Goal: Task Accomplishment & Management: Manage account settings

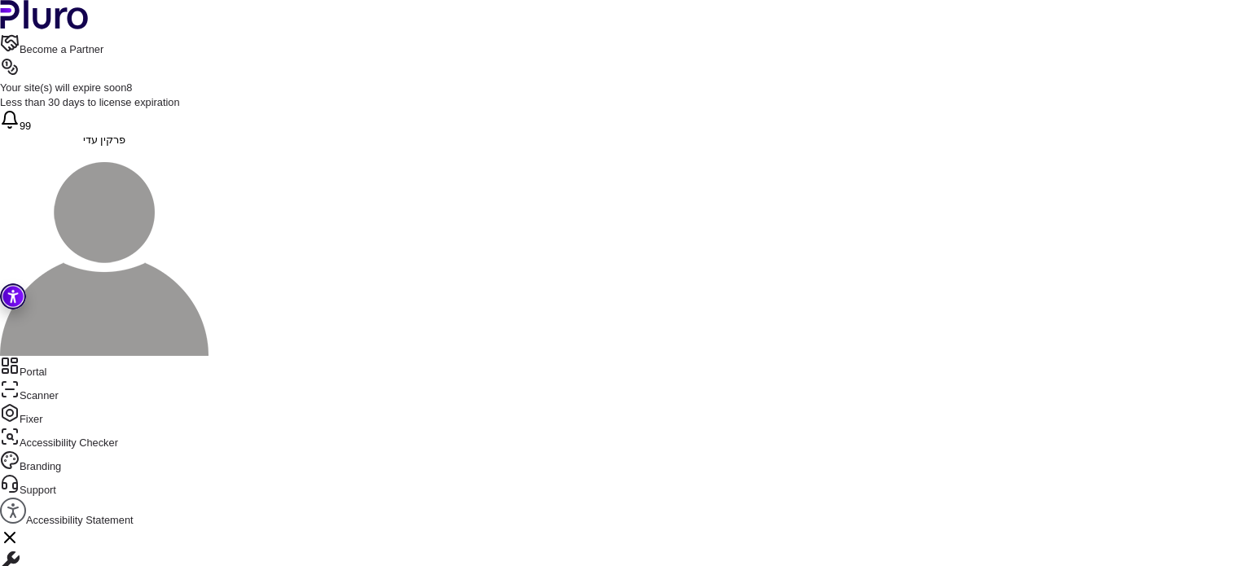
scroll to position [354, 0]
click at [548, 481] on div "**********" at bounding box center [650, 385] width 1203 height 2472
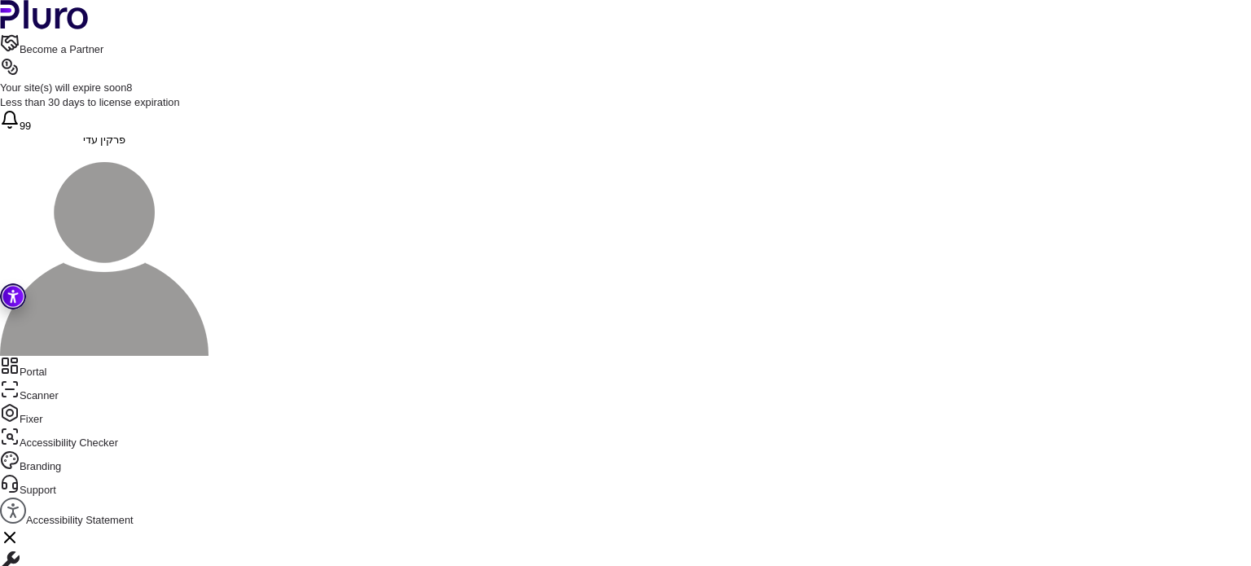
drag, startPoint x: 468, startPoint y: 301, endPoint x: 472, endPoint y: 115, distance: 186.6
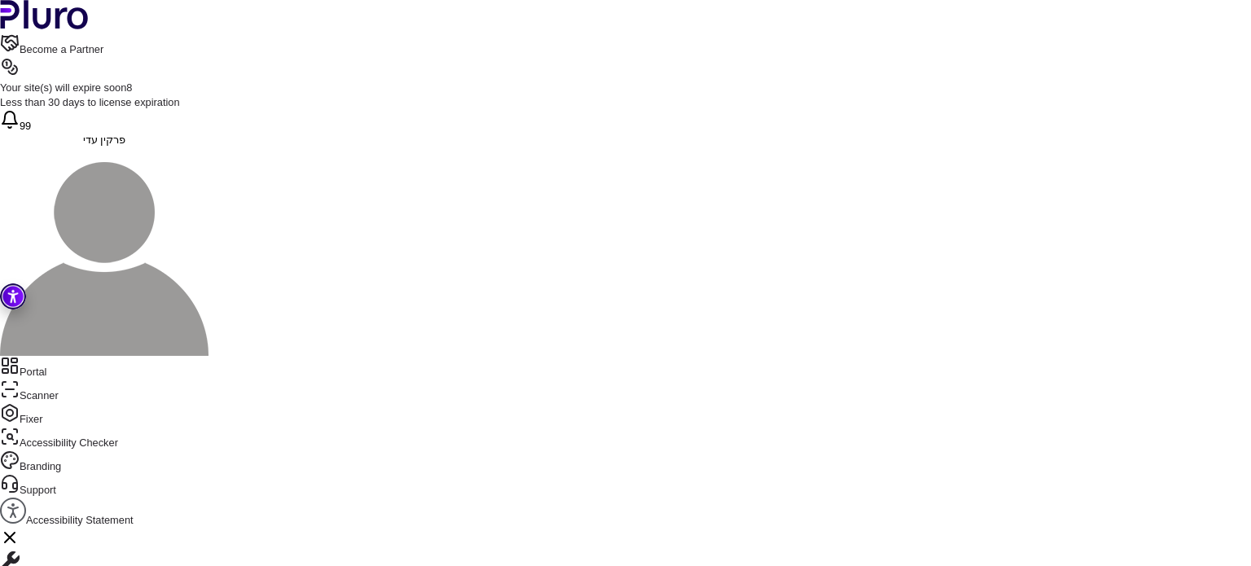
copy div "**********"
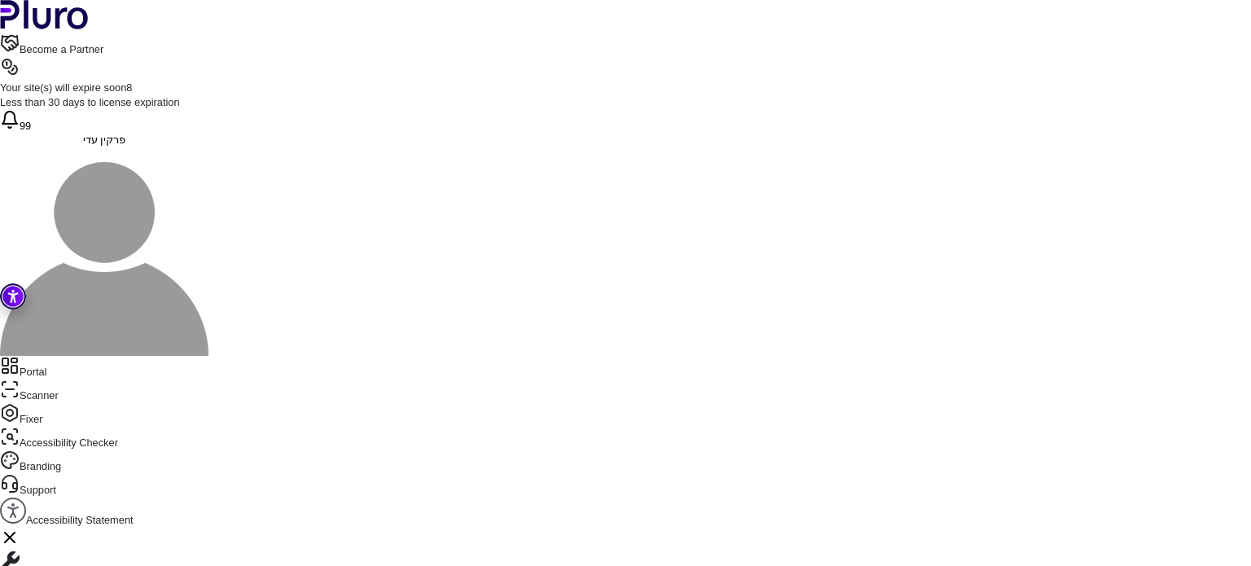
scroll to position [2796, 0]
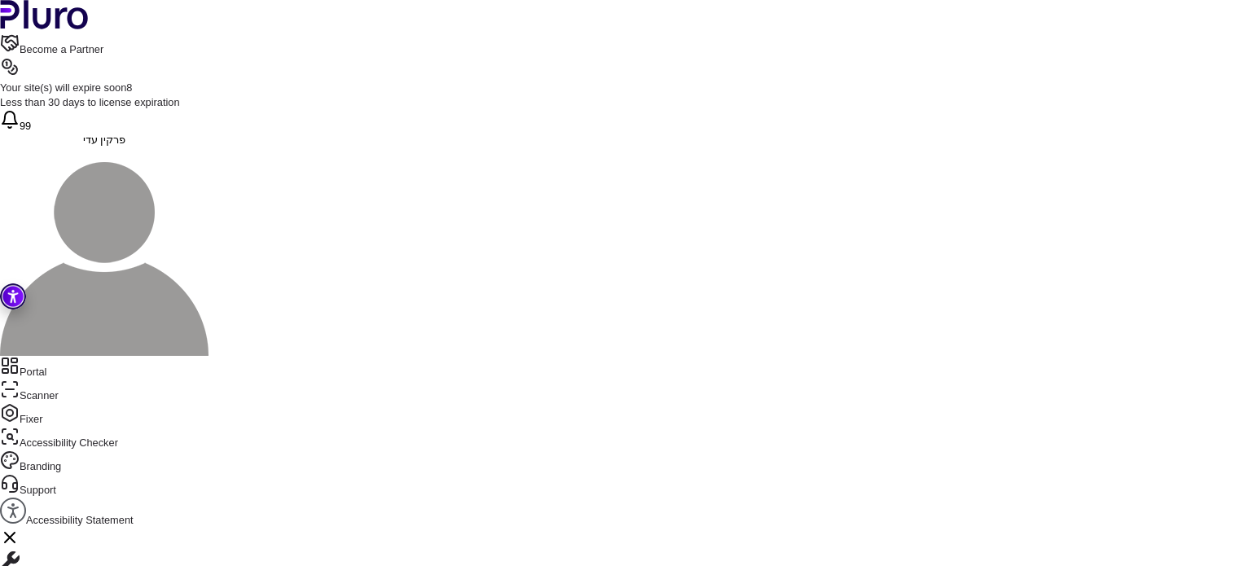
drag, startPoint x: 499, startPoint y: 266, endPoint x: 460, endPoint y: 244, distance: 44.5
click at [460, 244] on div "**********" at bounding box center [650, 195] width 1203 height 3289
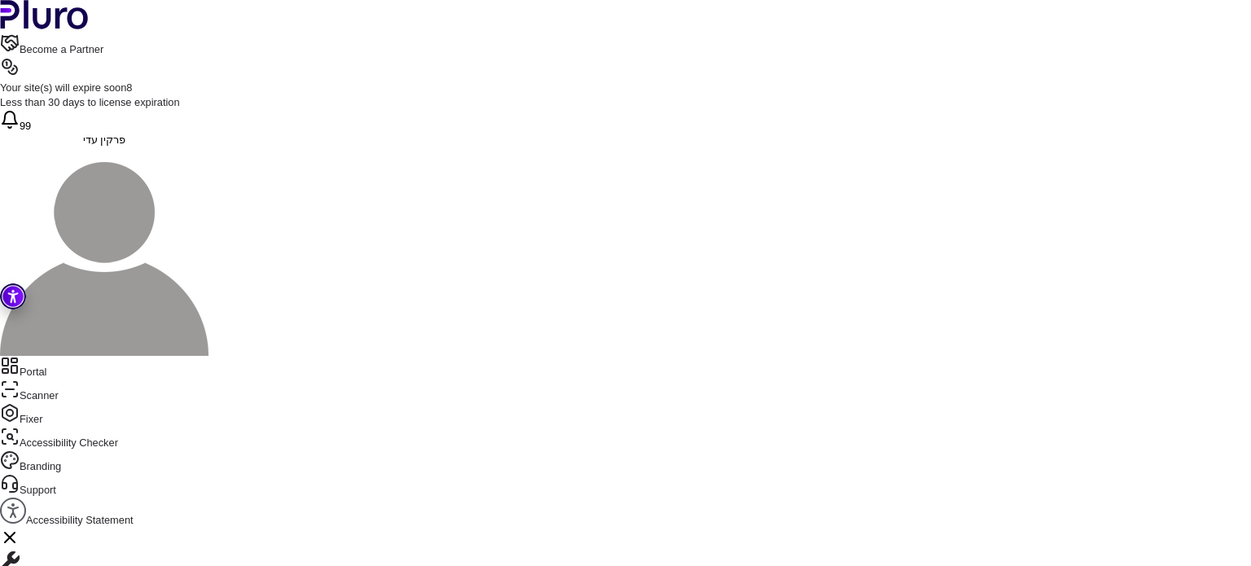
scroll to position [2609, 0]
drag, startPoint x: 420, startPoint y: 309, endPoint x: 472, endPoint y: 255, distance: 74.3
click at [472, 255] on div "**********" at bounding box center [650, 331] width 1203 height 3289
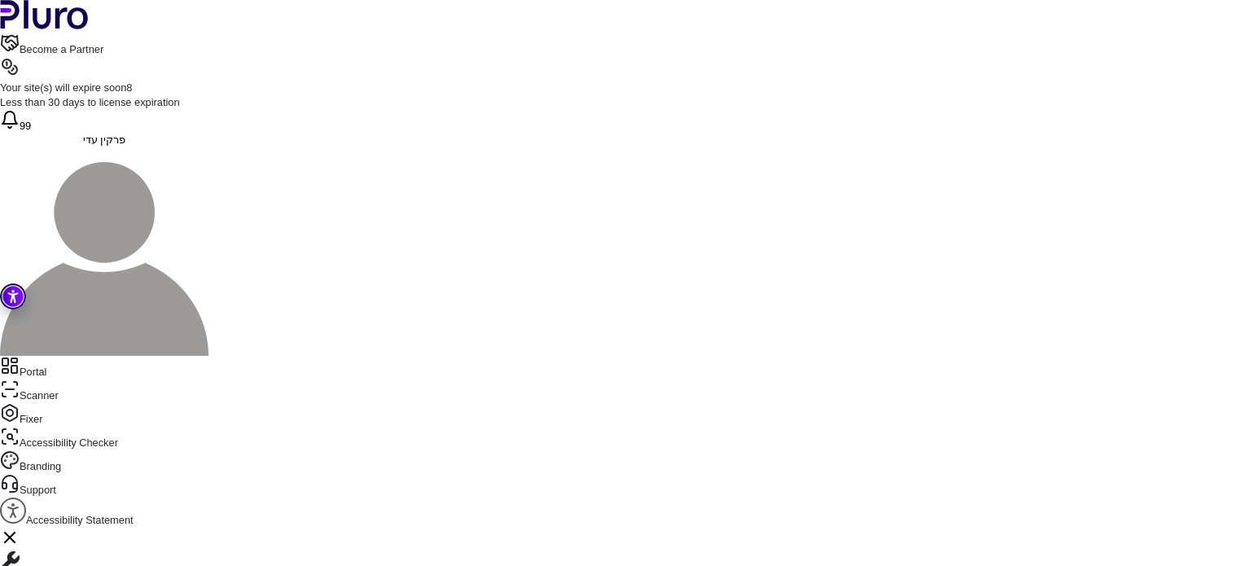
click at [475, 258] on div at bounding box center [475, 258] width 0 height 0
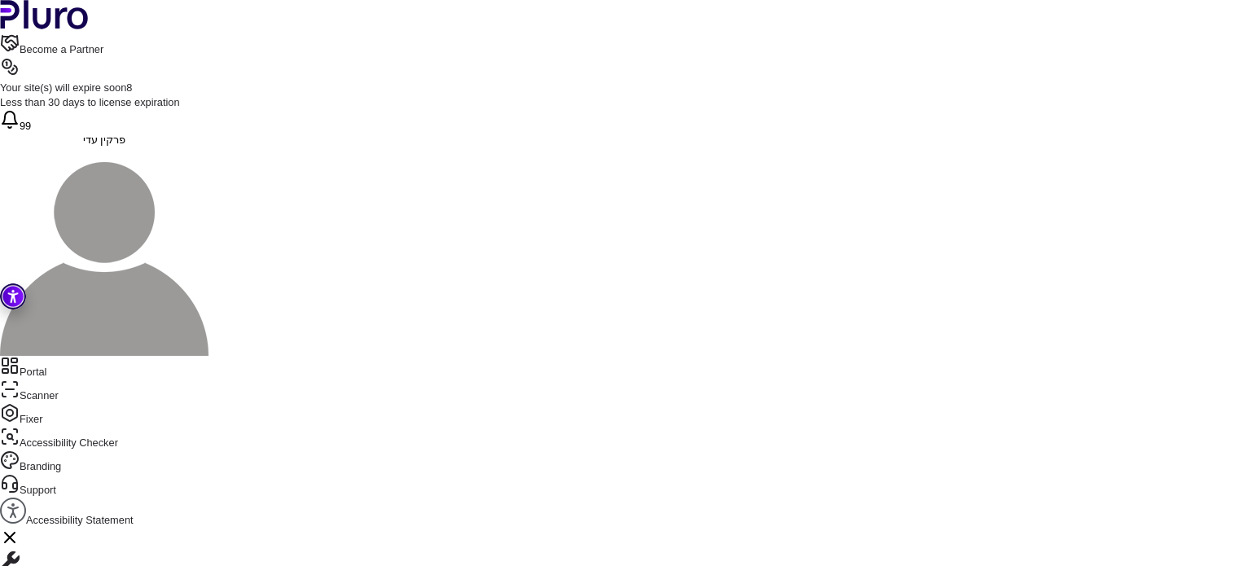
scroll to position [5364, 0]
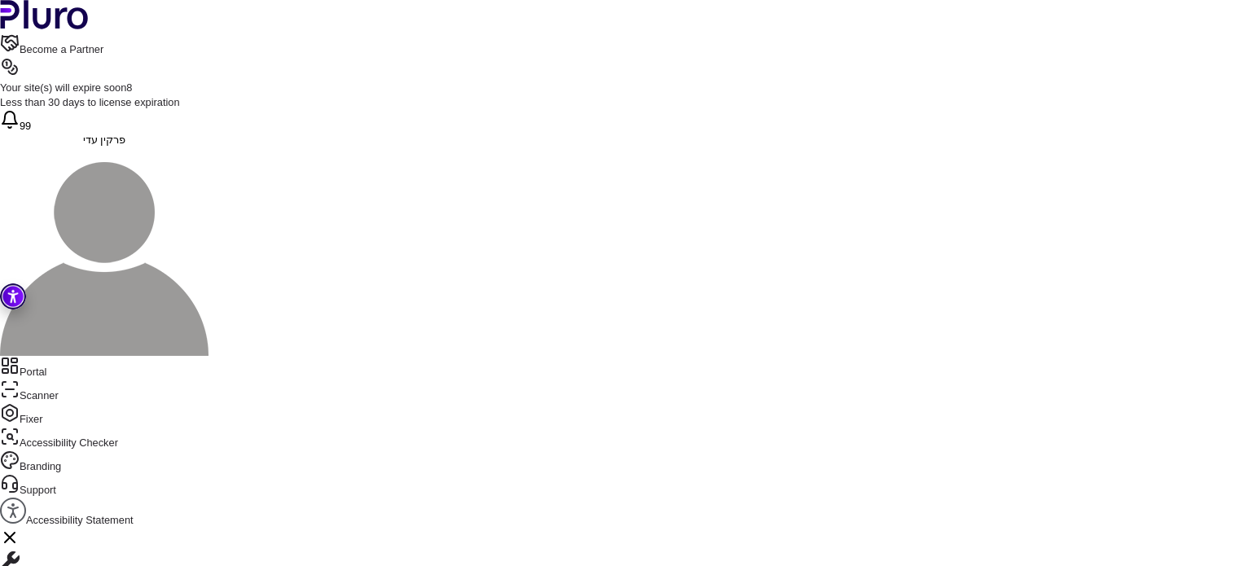
drag, startPoint x: 419, startPoint y: 279, endPoint x: 517, endPoint y: 267, distance: 99.3
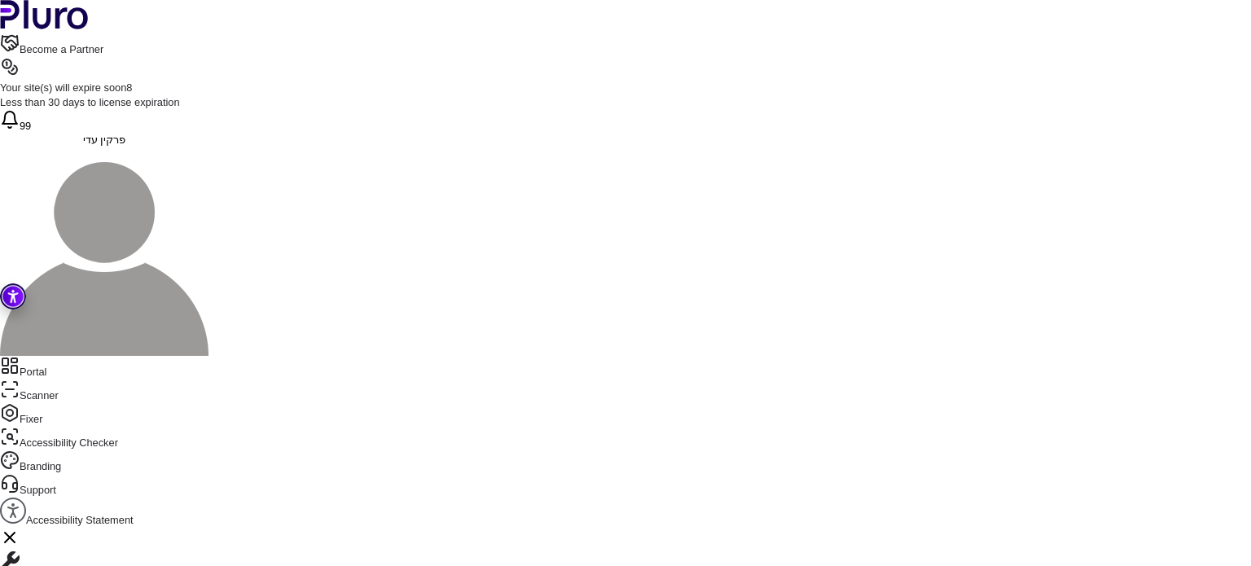
scroll to position [4364, 0]
drag, startPoint x: 411, startPoint y: 376, endPoint x: 514, endPoint y: 368, distance: 103.7
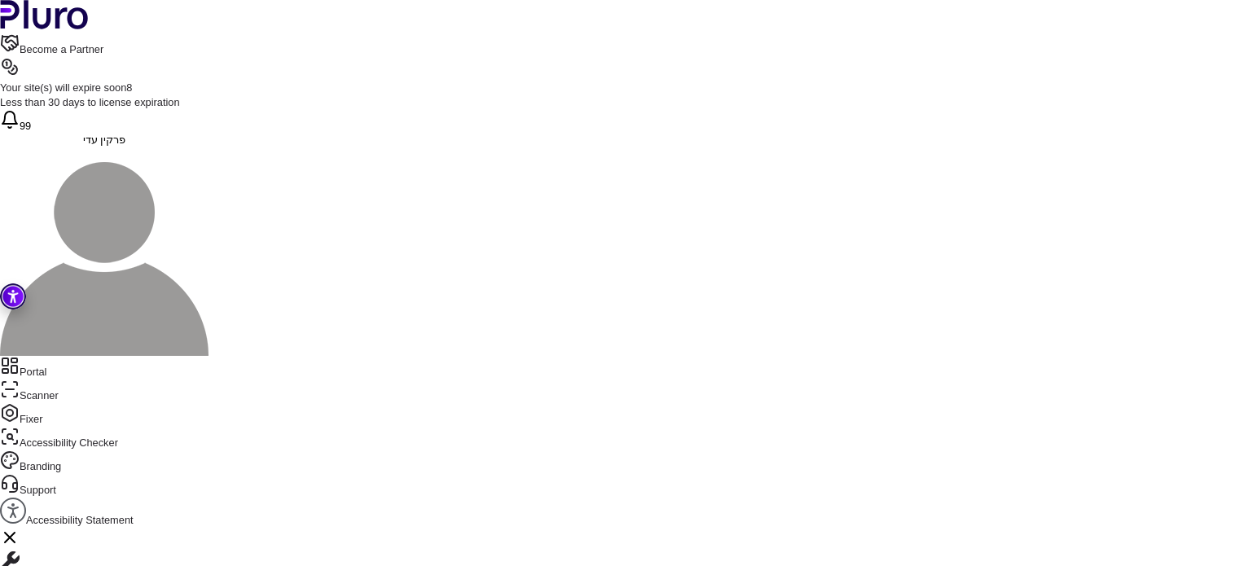
drag, startPoint x: 430, startPoint y: 268, endPoint x: 560, endPoint y: 358, distance: 158.0
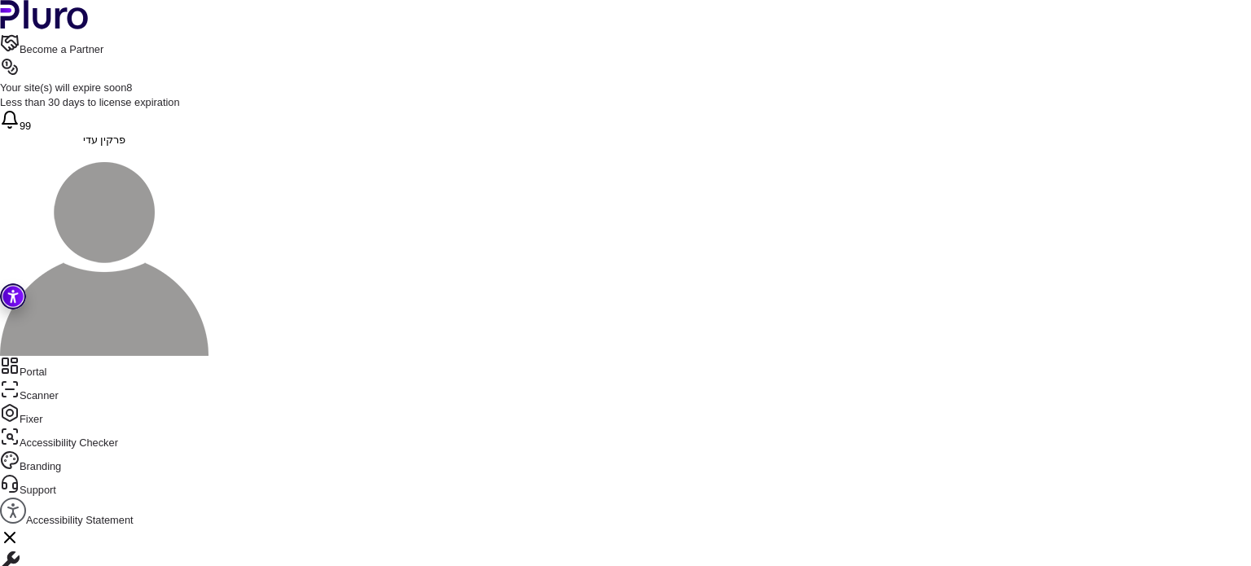
scroll to position [3784, 0]
drag, startPoint x: 537, startPoint y: 256, endPoint x: 594, endPoint y: 233, distance: 61.4
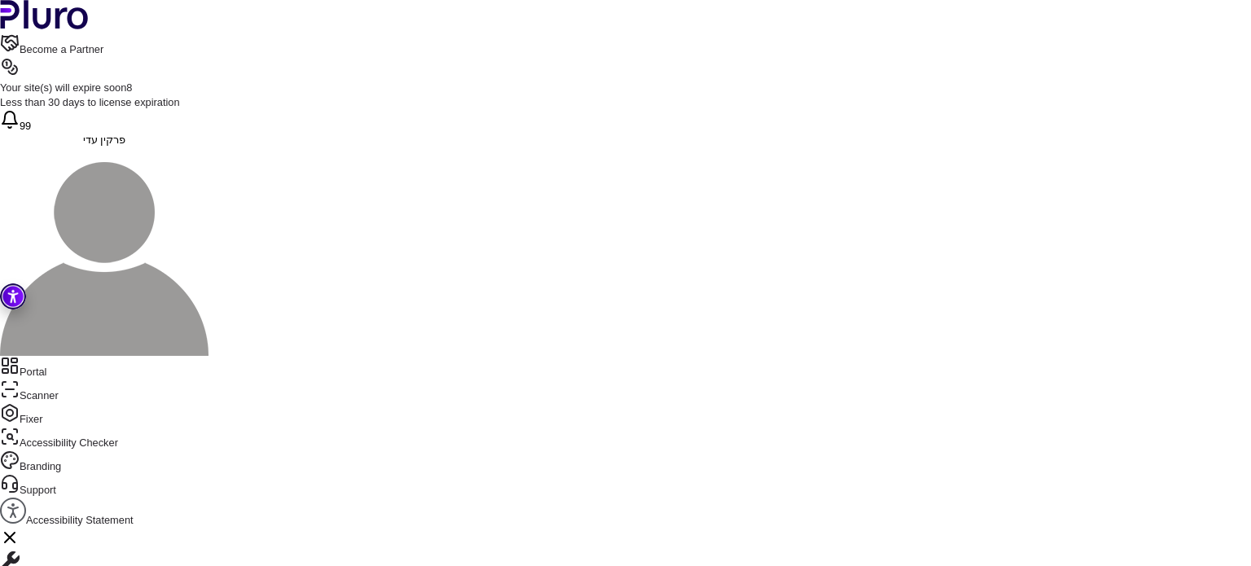
drag, startPoint x: 406, startPoint y: 291, endPoint x: 525, endPoint y: 390, distance: 155.0
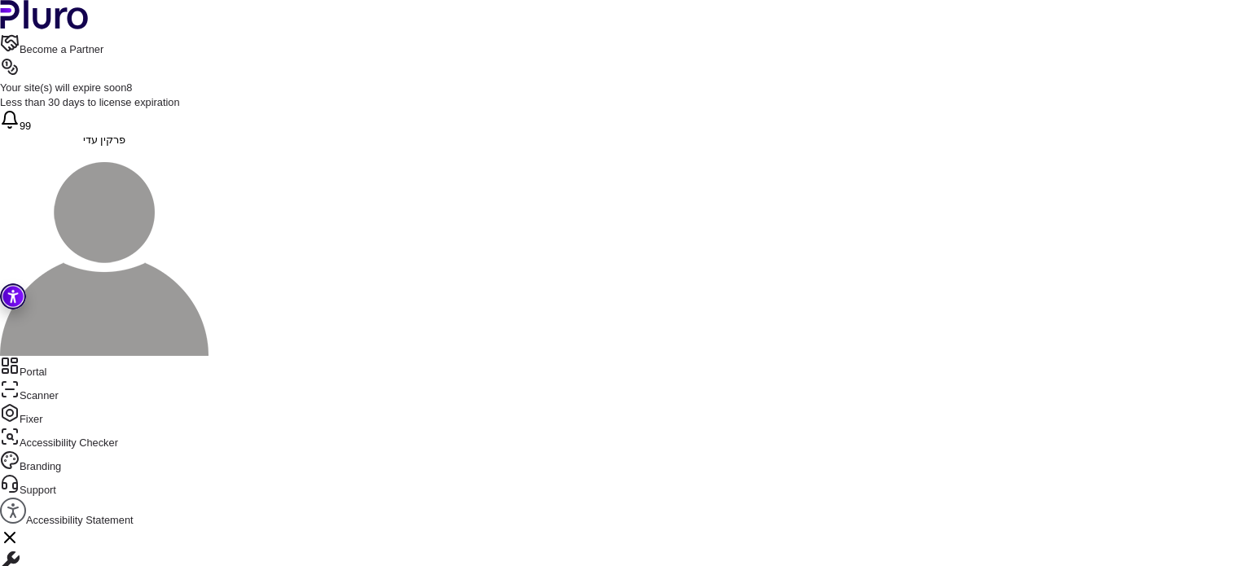
drag, startPoint x: 525, startPoint y: 390, endPoint x: 472, endPoint y: 264, distance: 136.9
drag, startPoint x: 435, startPoint y: 288, endPoint x: 544, endPoint y: 410, distance: 163.9
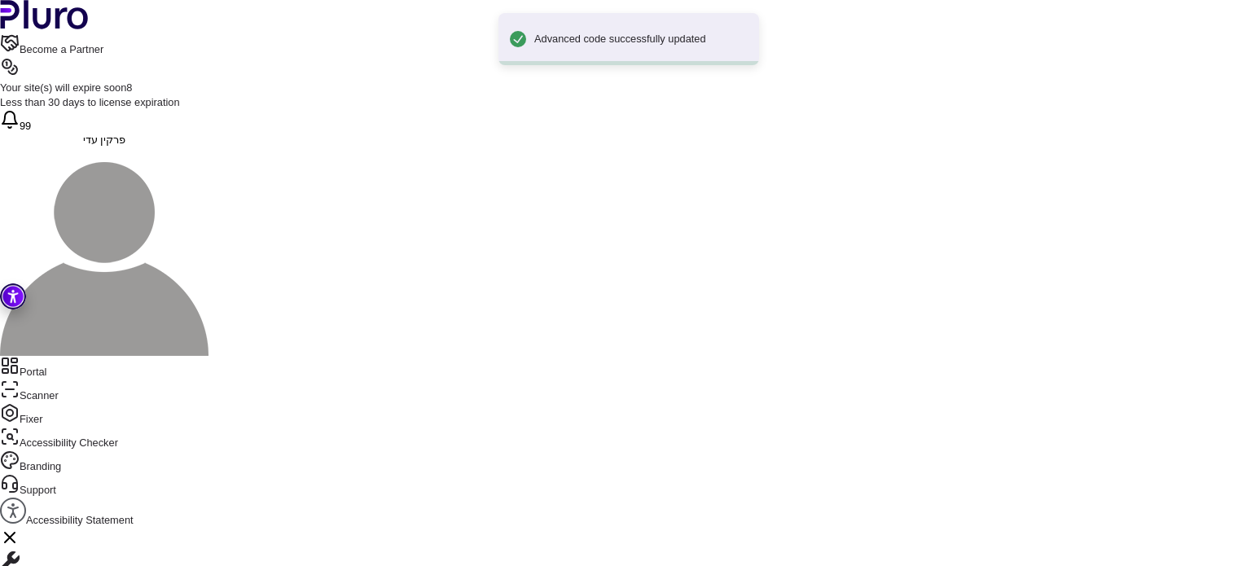
scroll to position [2964, 0]
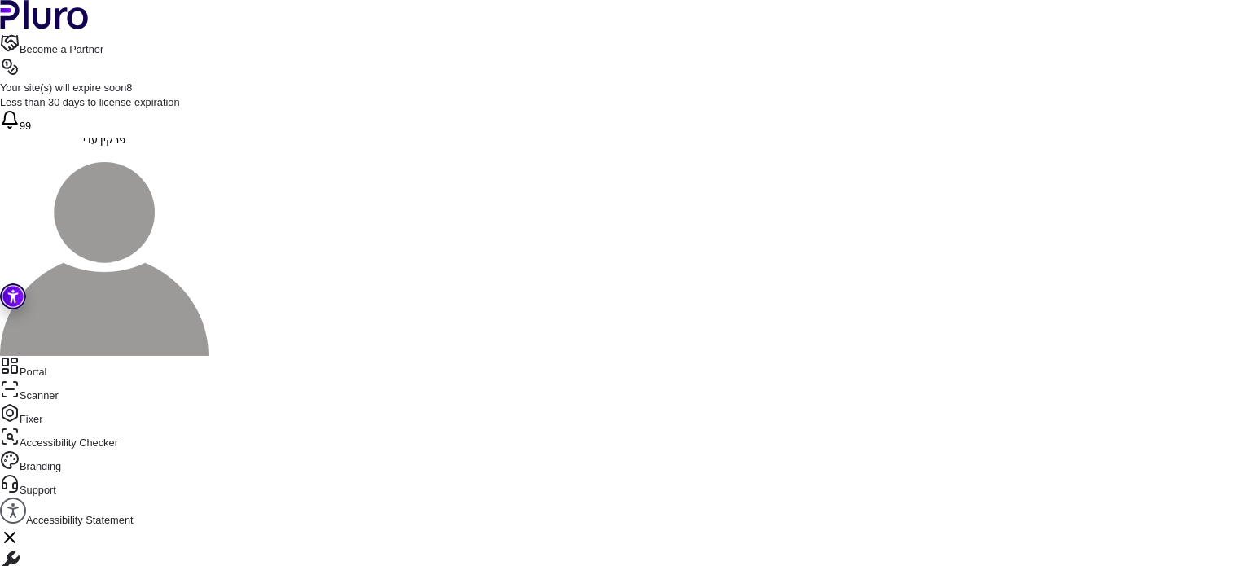
scroll to position [2357, 0]
drag, startPoint x: 453, startPoint y: 294, endPoint x: 463, endPoint y: 80, distance: 214.5
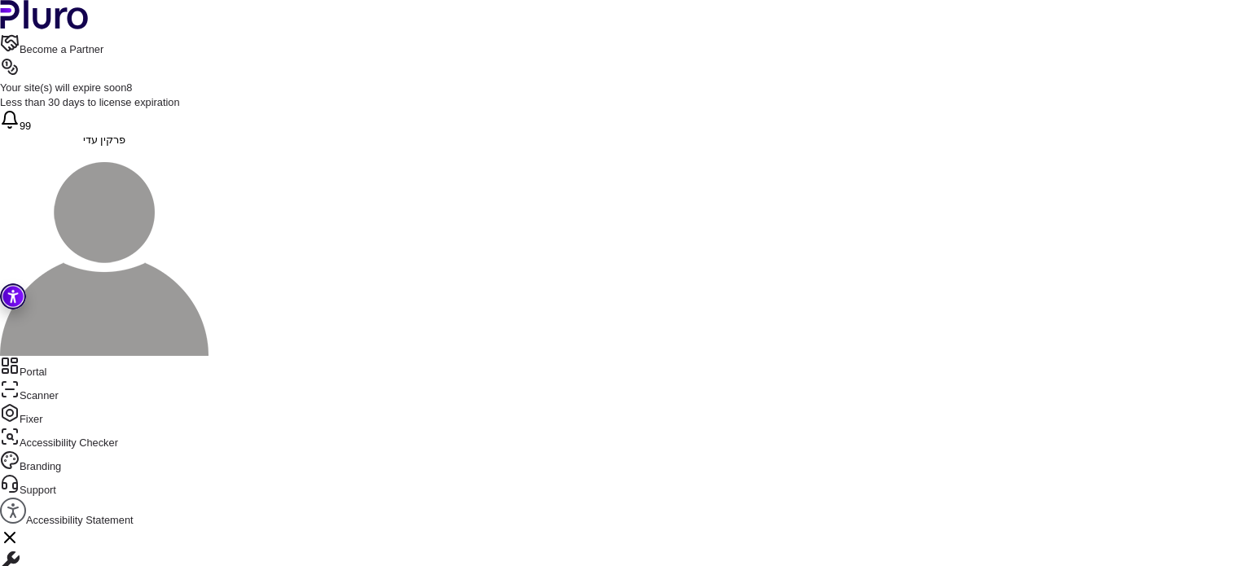
copy div "**********"
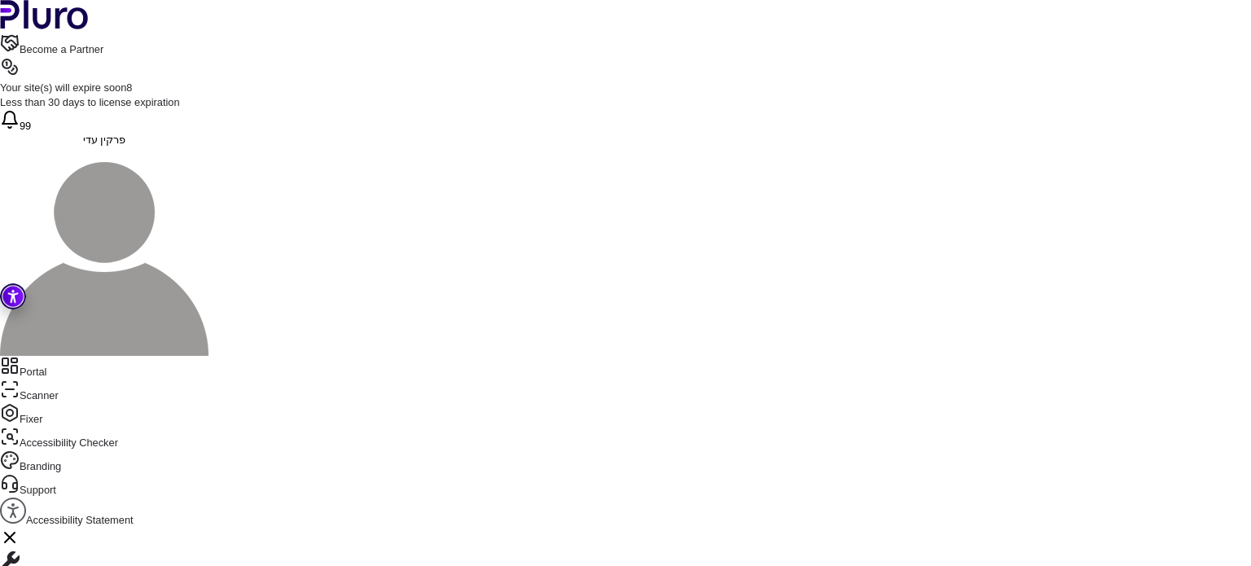
scroll to position [1219, 0]
drag, startPoint x: 472, startPoint y: 251, endPoint x: 393, endPoint y: 410, distance: 177.4
copy div "**********"
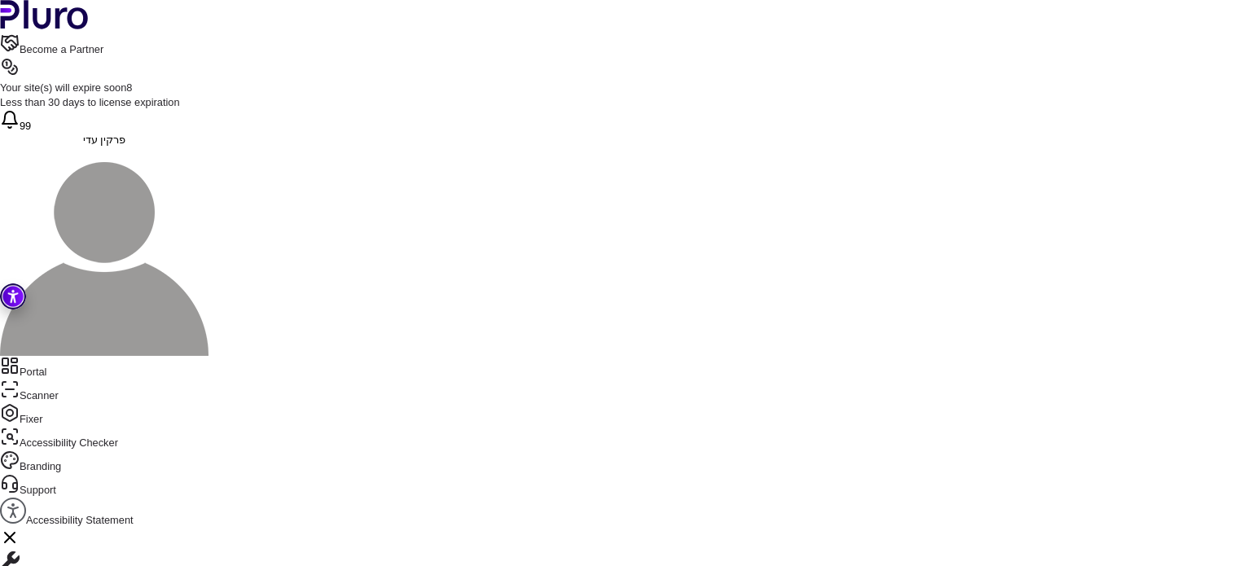
drag, startPoint x: 547, startPoint y: 473, endPoint x: 539, endPoint y: 240, distance: 233.9
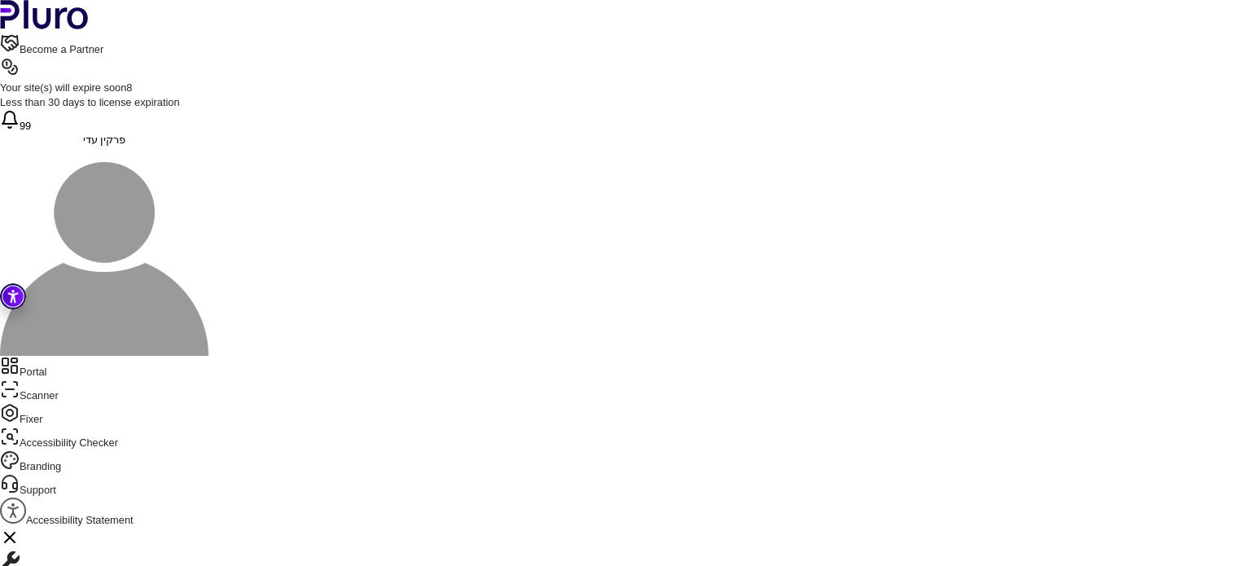
drag, startPoint x: 414, startPoint y: 180, endPoint x: 587, endPoint y: 425, distance: 300.4
drag, startPoint x: 513, startPoint y: 195, endPoint x: 539, endPoint y: 459, distance: 265.3
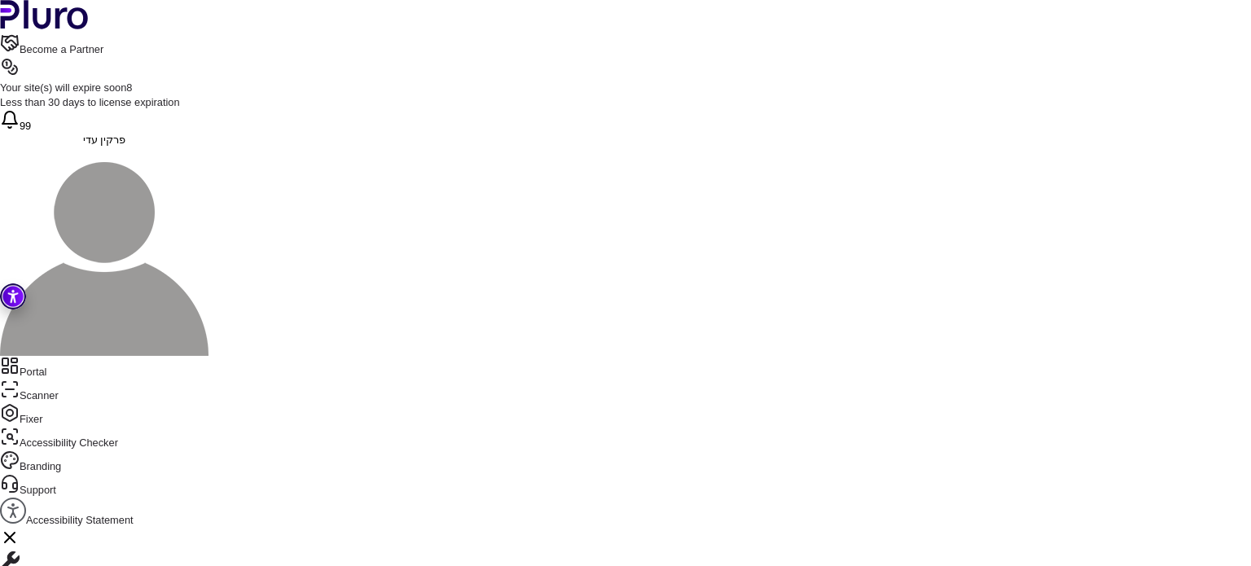
drag, startPoint x: 548, startPoint y: 472, endPoint x: 572, endPoint y: 244, distance: 229.4
